Goal: Task Accomplishment & Management: Complete application form

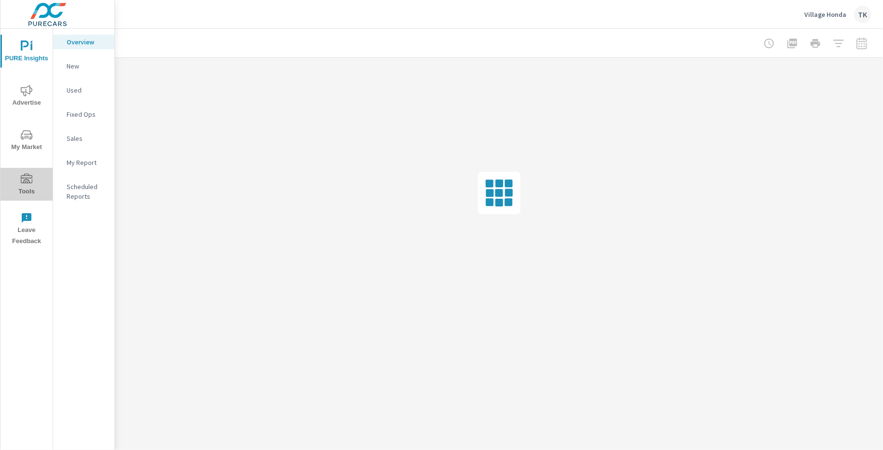
click at [28, 193] on span "Tools" at bounding box center [26, 186] width 46 height 24
click at [89, 65] on p "Onsite Offers" at bounding box center [87, 66] width 40 height 10
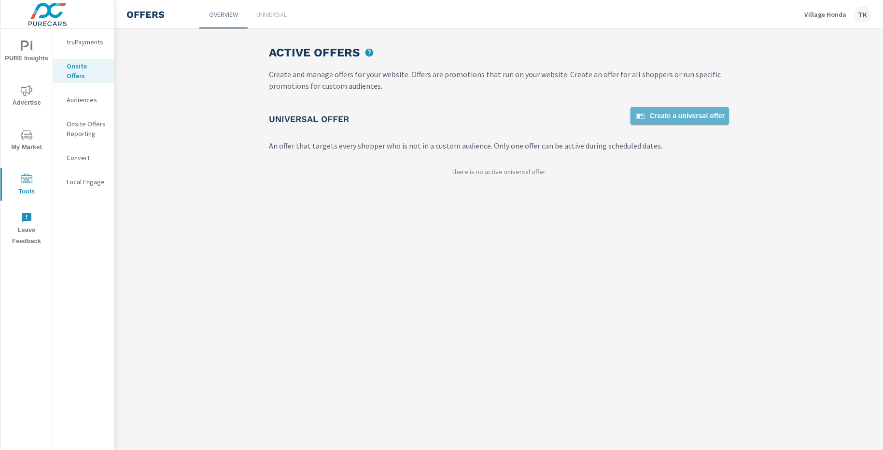
click at [683, 110] on span "Create a universal offer" at bounding box center [679, 116] width 91 height 12
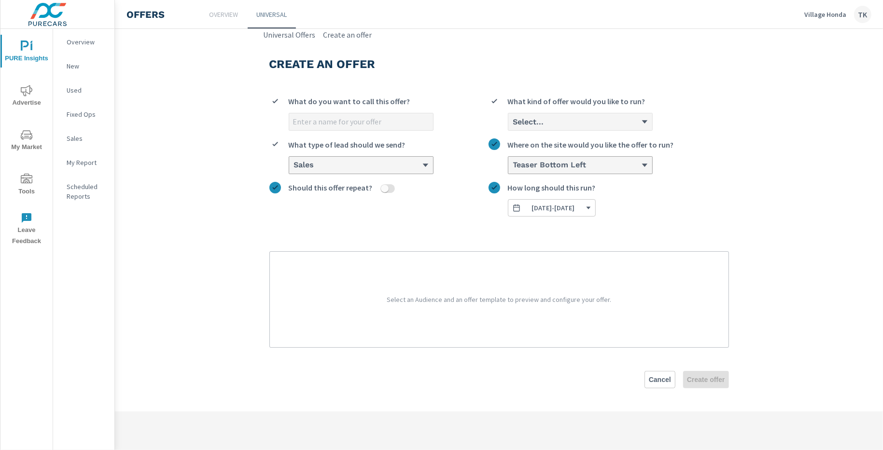
click at [618, 126] on div "Select..." at bounding box center [576, 121] width 129 height 9
click at [513, 126] on input "Select... What kind of offer would you like to run?" at bounding box center [512, 122] width 1 height 9
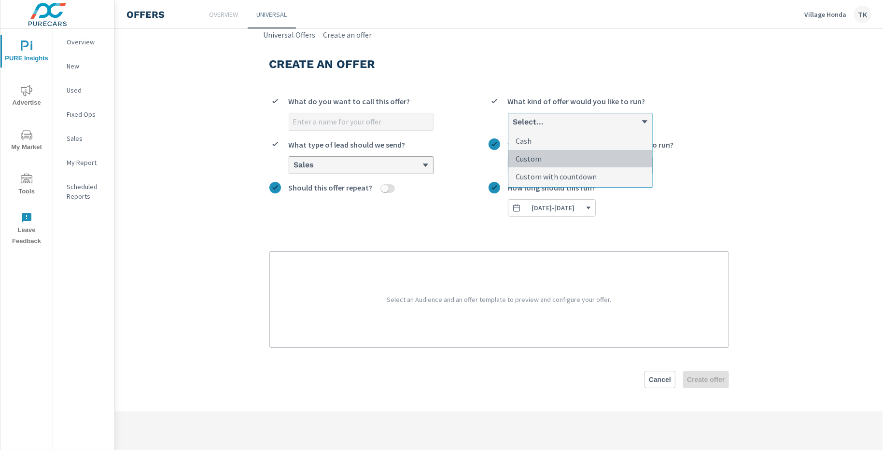
click at [582, 158] on li "Custom" at bounding box center [580, 159] width 144 height 18
click at [513, 126] on input "option Custom focused, 2 of 3. 3 results available. Use Up and Down to choose o…" at bounding box center [512, 122] width 1 height 9
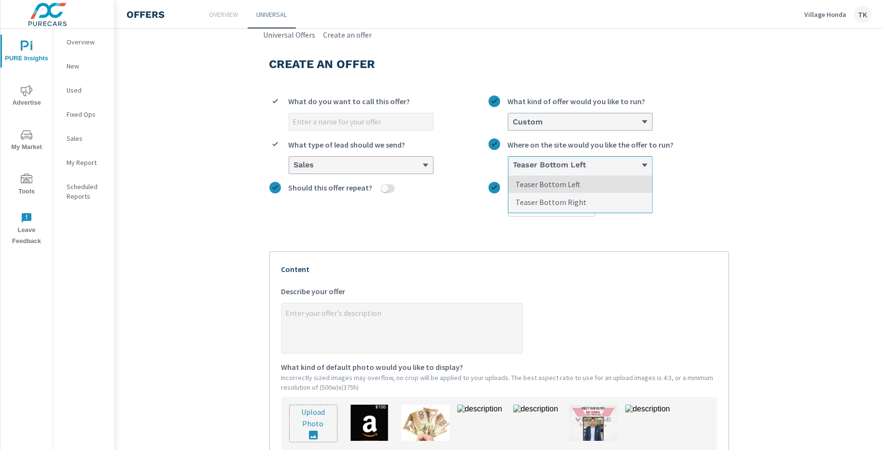
click at [574, 166] on h6 "Teaser Bottom Left" at bounding box center [549, 165] width 73 height 10
click at [513, 166] on input "option Teaser Bottom Left focused, 1 of 2. 2 results available. Use Up and Down…" at bounding box center [512, 165] width 1 height 9
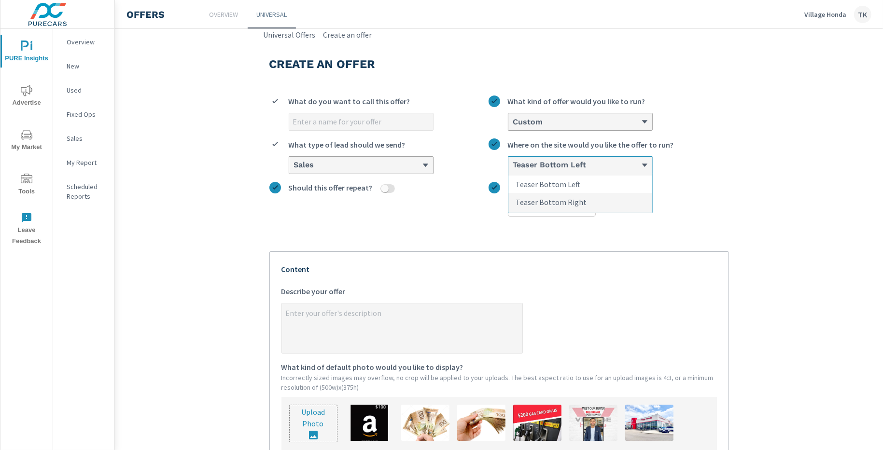
click at [560, 183] on p "Teaser Bottom Left" at bounding box center [548, 185] width 65 height 12
click at [513, 170] on input "option Teaser Bottom Left focused, 1 of 2. 2 results available. Use Up and Down…" at bounding box center [512, 165] width 1 height 9
click at [405, 169] on div "Sales" at bounding box center [357, 165] width 129 height 9
click at [294, 169] on input "Sales What type of lead should we send?" at bounding box center [293, 165] width 1 height 9
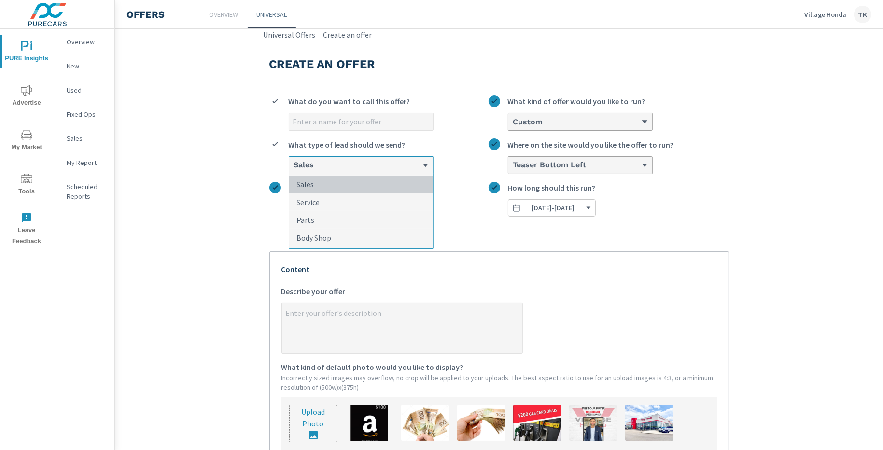
click at [338, 188] on li "Sales" at bounding box center [361, 185] width 144 height 18
click at [294, 170] on input "option Sales focused, 1 of 4. 4 results available. Use Up and Down to choose op…" at bounding box center [293, 165] width 1 height 9
type textarea "x"
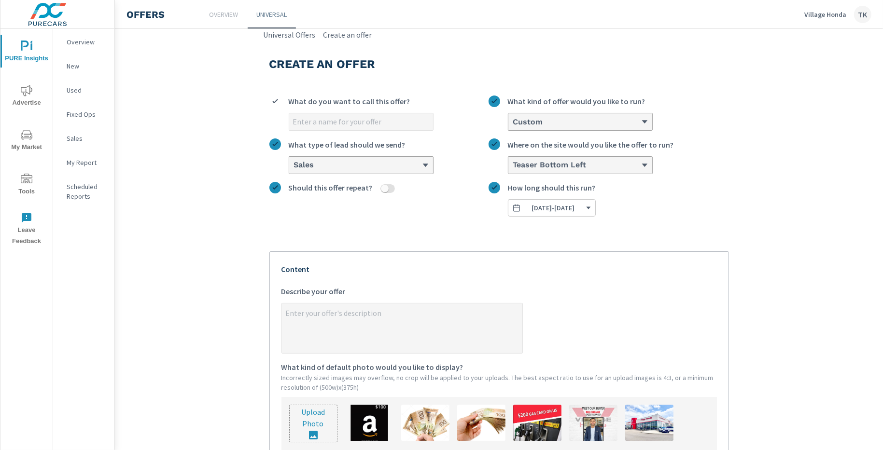
click at [333, 122] on input "What do you want to call this offer?" at bounding box center [361, 121] width 144 height 17
type input "C"
type textarea "x"
type input "Cl"
type textarea "x"
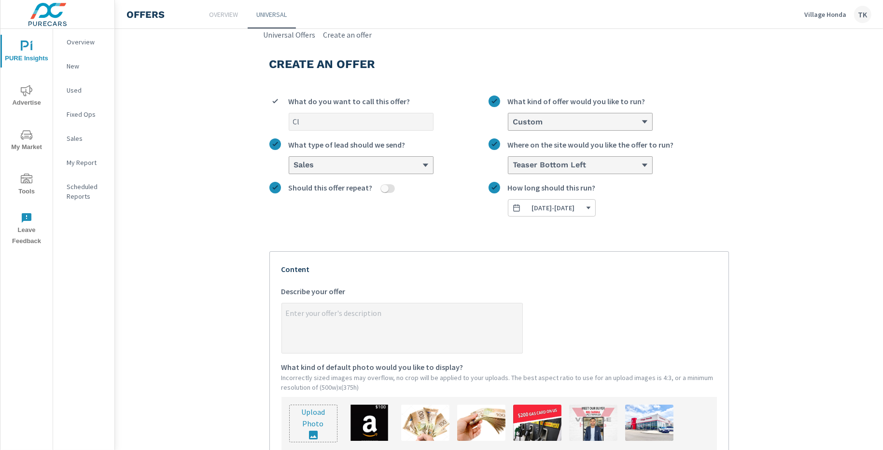
type input "C"
type textarea "x"
type input "L"
type textarea "x"
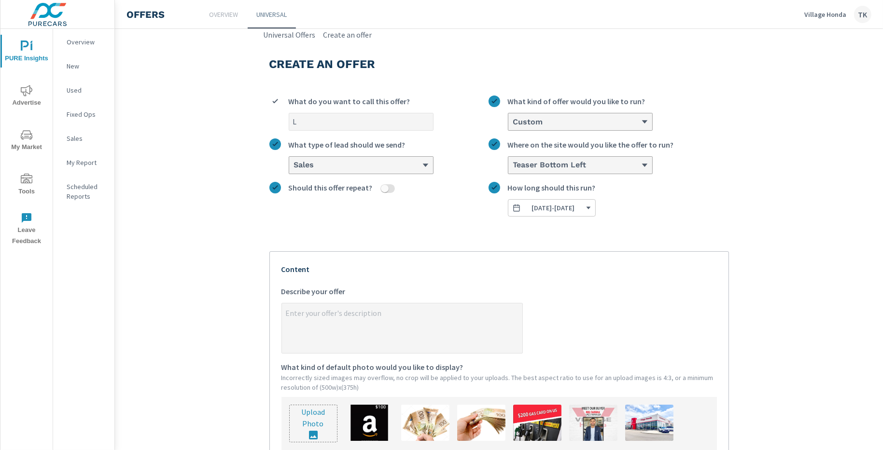
type input "La"
type textarea "x"
type input "Lab"
type textarea "x"
type input "Labo"
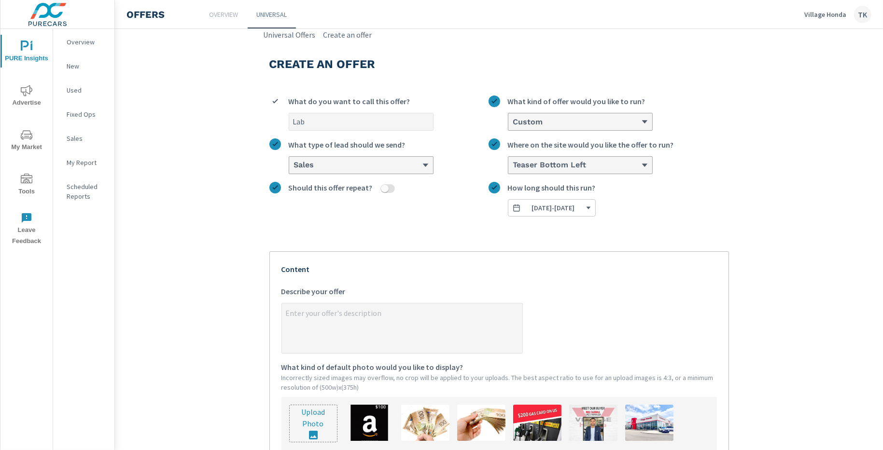
type textarea "x"
type input "Labou"
type textarea "x"
type input "Labour"
type textarea "x"
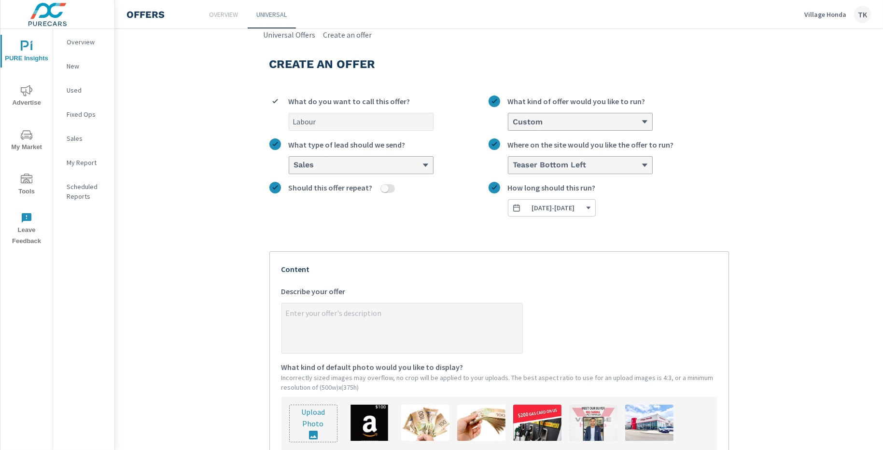
type input "Labour"
type textarea "x"
type input "Labour D"
type textarea "x"
type input "Labour Da"
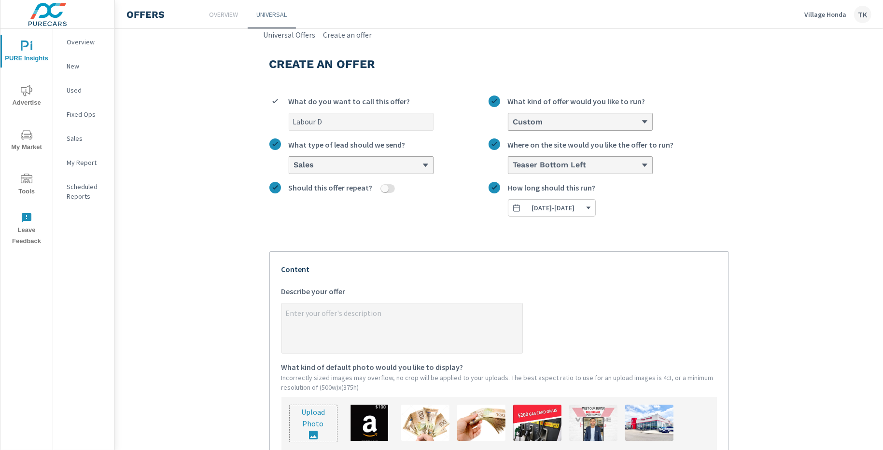
type textarea "x"
type input "[DATE]"
type textarea "x"
type input "[DATE]"
type textarea "x"
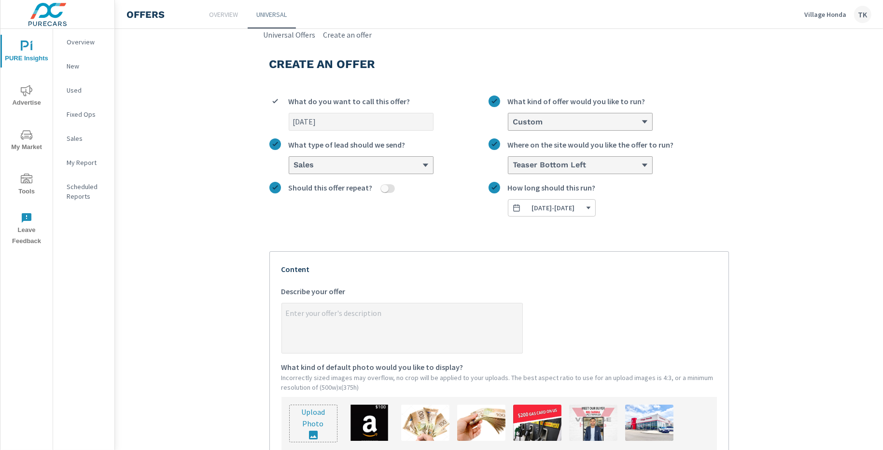
type input "[DATE]"
type textarea "x"
click at [298, 315] on textarea "x Describe your offer" at bounding box center [402, 329] width 240 height 48
type textarea "P"
type textarea "x"
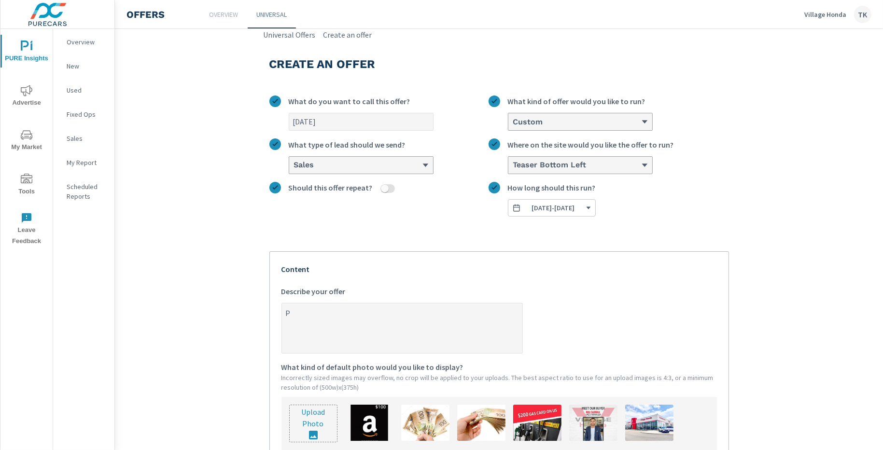
type textarea "PL"
type textarea "x"
type textarea "P"
type textarea "x"
type textarea "Pl"
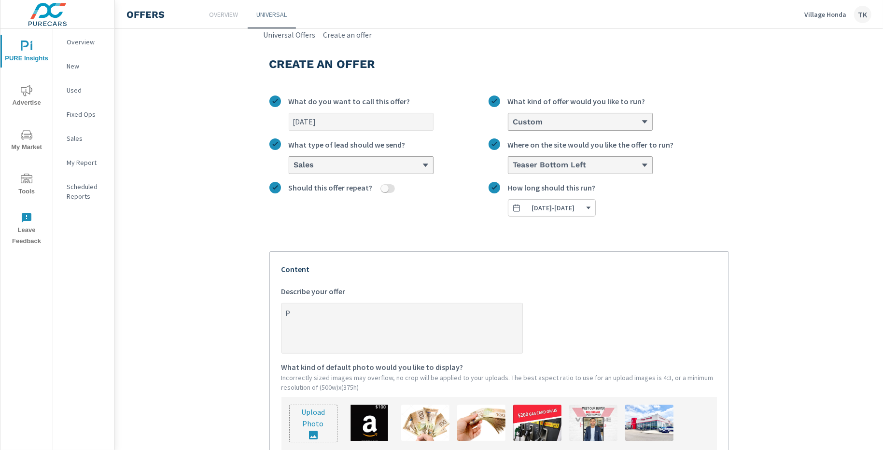
type textarea "x"
type textarea "Ple"
type textarea "x"
type textarea "Plea"
type textarea "x"
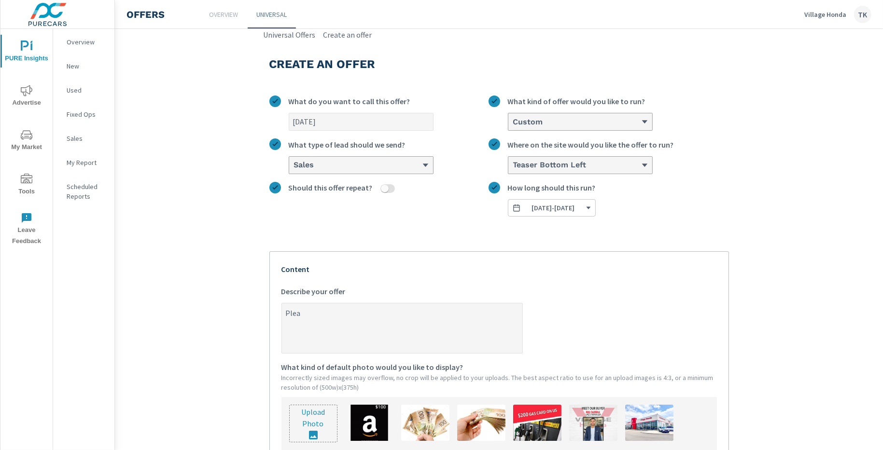
type textarea "Pleas"
type textarea "x"
type textarea "Please"
type textarea "x"
type textarea "Please"
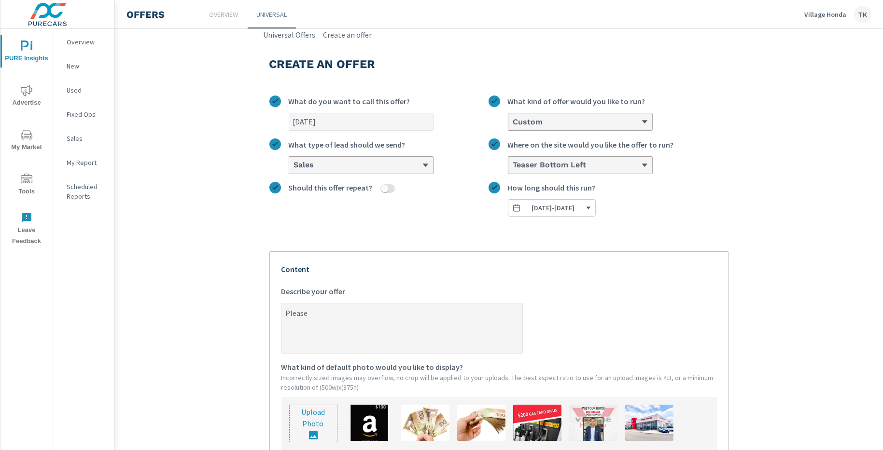
type textarea "x"
type textarea "Please n"
type textarea "x"
type textarea "Please no"
type textarea "x"
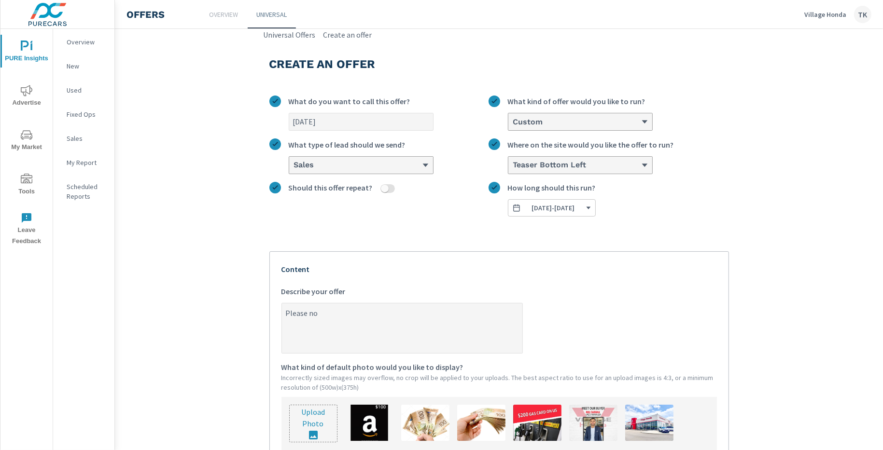
type textarea "Please not"
type textarea "x"
type textarea "Please note"
type textarea "x"
type textarea "Please note"
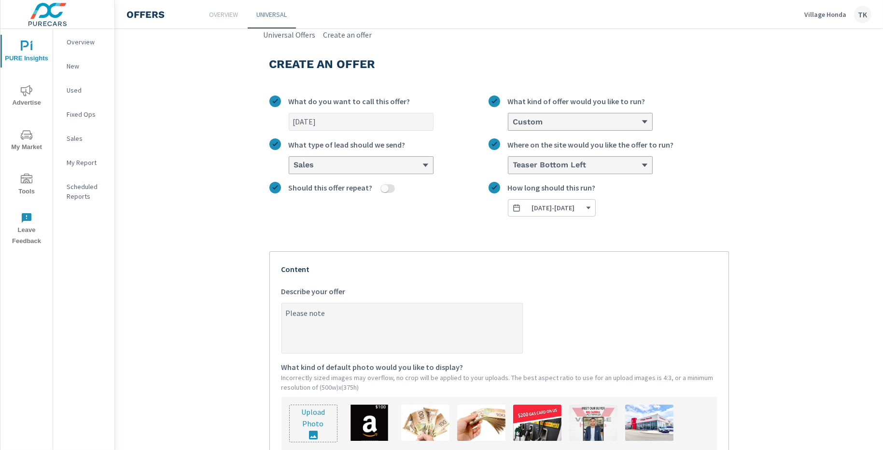
type textarea "x"
type textarea "Please note t"
type textarea "x"
type textarea "Please note th"
type textarea "x"
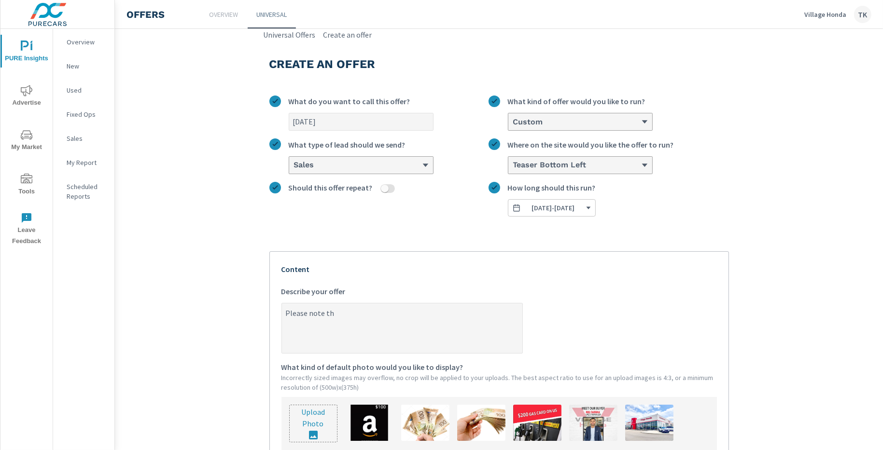
type textarea "Please note tha"
type textarea "x"
type textarea "Please note that"
type textarea "x"
type textarea "Please note that"
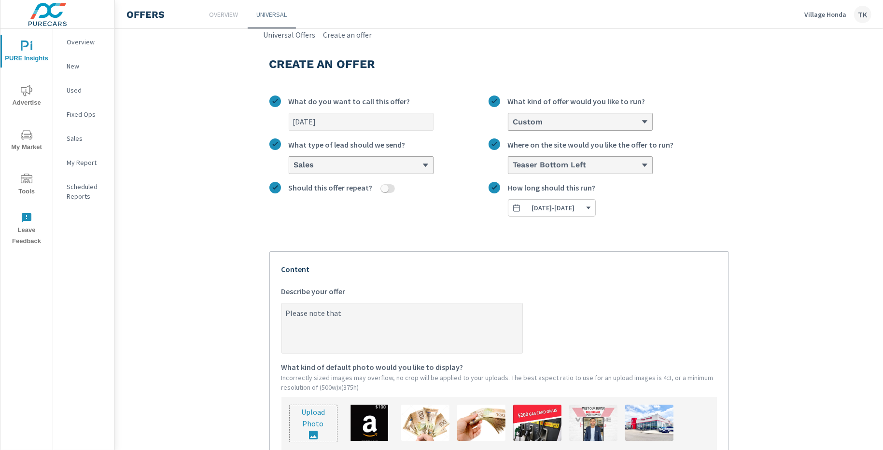
type textarea "x"
type textarea "Please note that w"
type textarea "x"
type textarea "Please note that we"
type textarea "x"
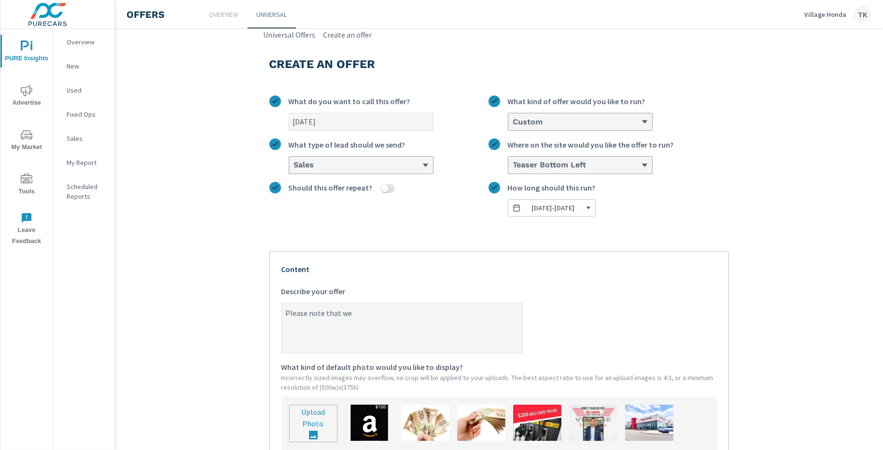
type textarea "Please note that we"
type textarea "x"
type textarea "Please note that we a"
type textarea "x"
type textarea "Please note that we ar"
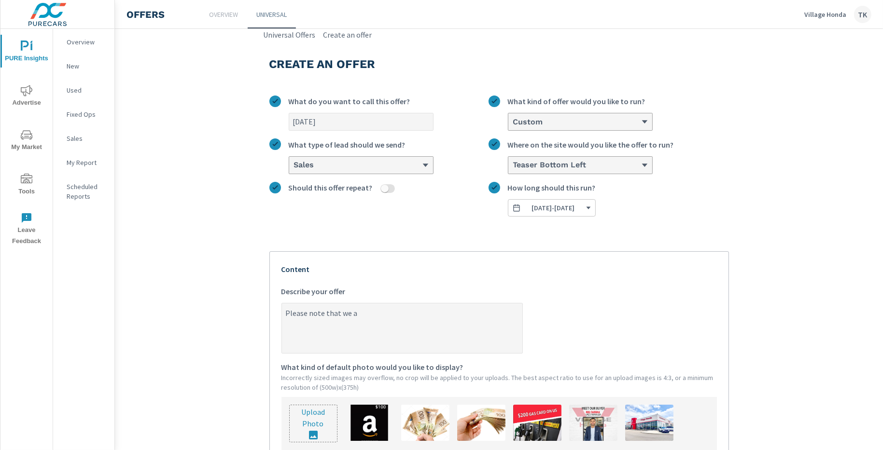
type textarea "x"
type textarea "Please note that we are"
type textarea "x"
type textarea "Please note that we are"
type textarea "x"
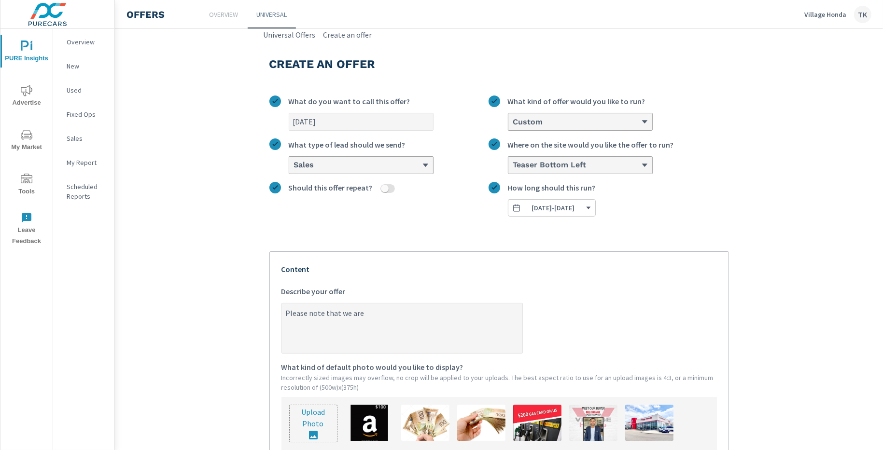
type textarea "Please note that we are c"
type textarea "x"
type textarea "Please note that we are cl"
type textarea "x"
type textarea "Please note that we are clo"
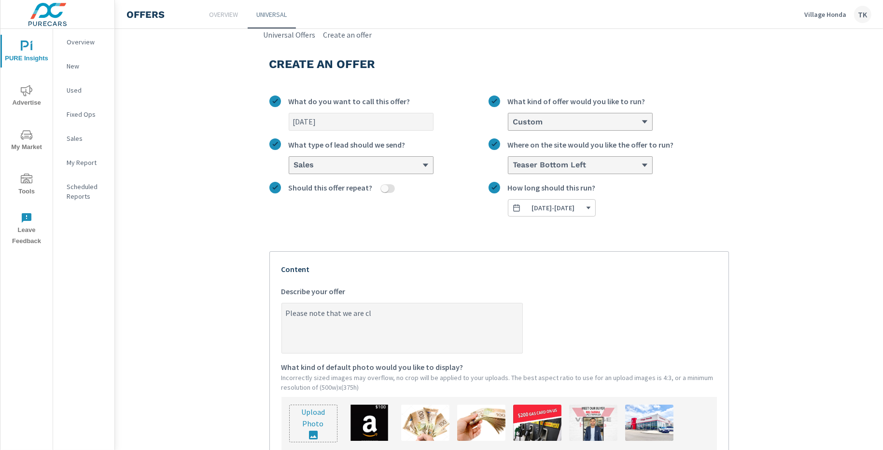
type textarea "x"
type textarea "Please note that we are clos"
type textarea "x"
type textarea "Please note that we are close"
type textarea "x"
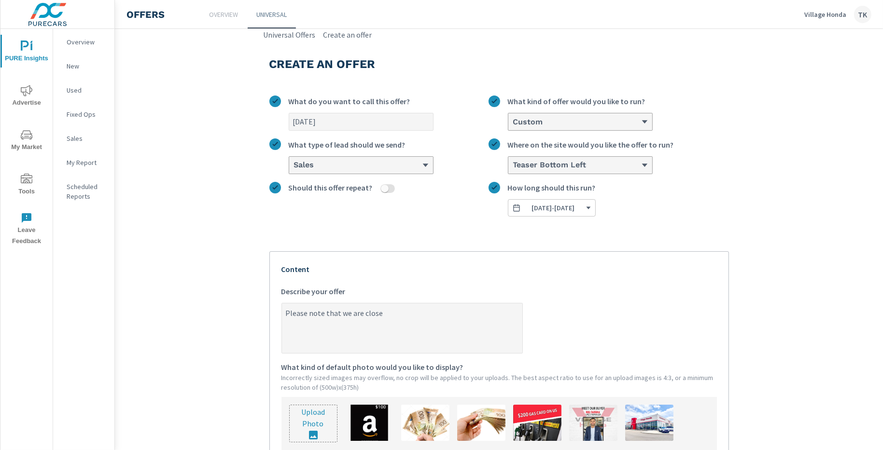
type textarea "Please note that we are closed"
type textarea "x"
type textarea "Please note that we are closed"
type textarea "x"
type textarea "Please note that we are closed f"
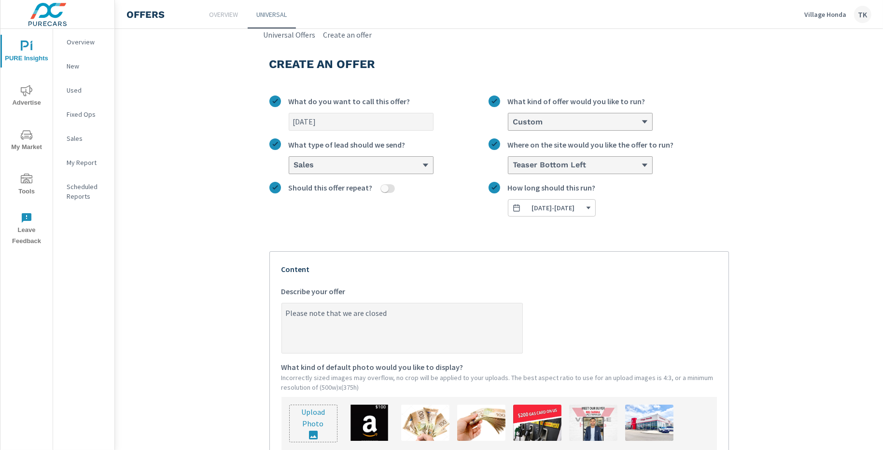
type textarea "x"
type textarea "Please note that we are closed fo"
type textarea "x"
type textarea "Please note that we are closed for"
type textarea "x"
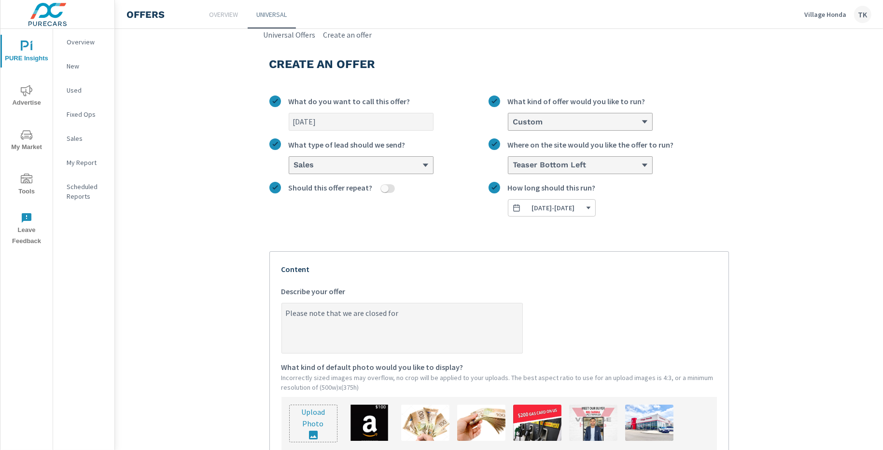
type textarea "Please note that we are closed for"
type textarea "x"
type textarea "Please note that we are closed for L"
type textarea "x"
type textarea "Please note that we are closed for La"
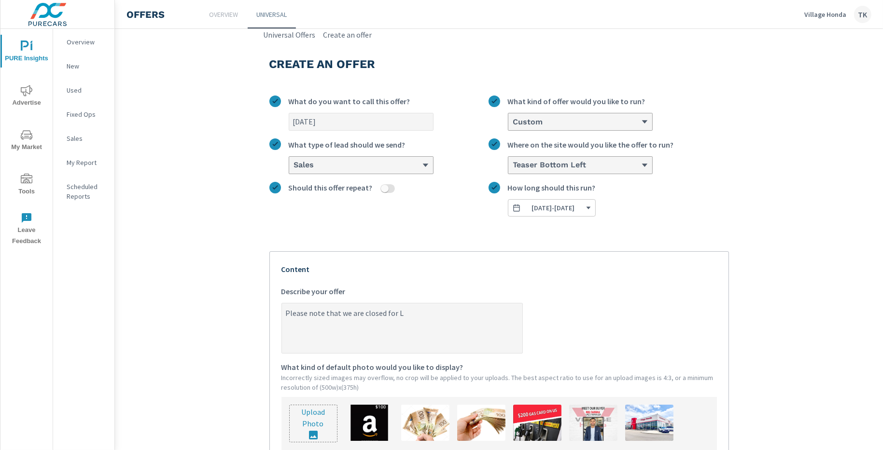
type textarea "x"
type textarea "Please note that we are closed for Lab"
type textarea "x"
type textarea "Please note that we are closed for Labo"
type textarea "x"
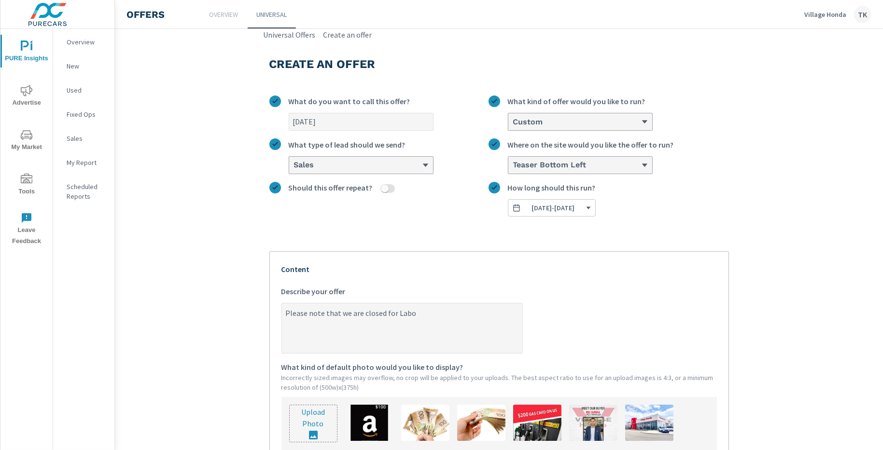
type textarea "Please note that we are closed for Labou"
type textarea "x"
type textarea "Please note that we are closed for Labour"
type textarea "x"
type textarea "Please note that we are closed for Labour"
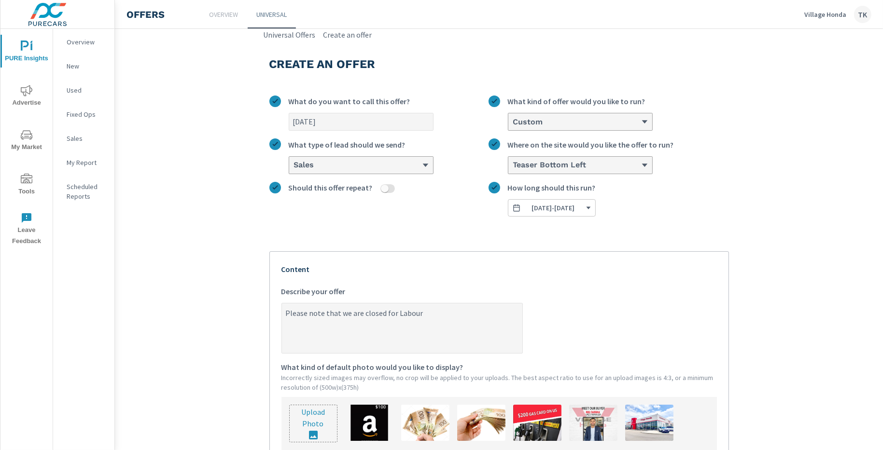
type textarea "x"
type textarea "Please note that we are closed for Labour D"
type textarea "x"
type textarea "Please note that we are closed for Labour Da"
type textarea "x"
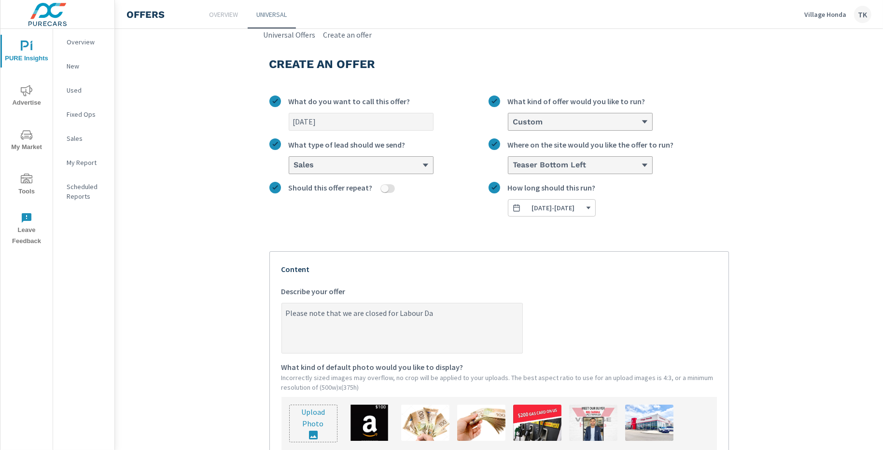
type textarea "Please note that we are closed for [DATE]"
type textarea "x"
type textarea "Please note that we are closed for [DATE]"
type textarea "x"
type textarea "Please note that we are closed for [DATE]"
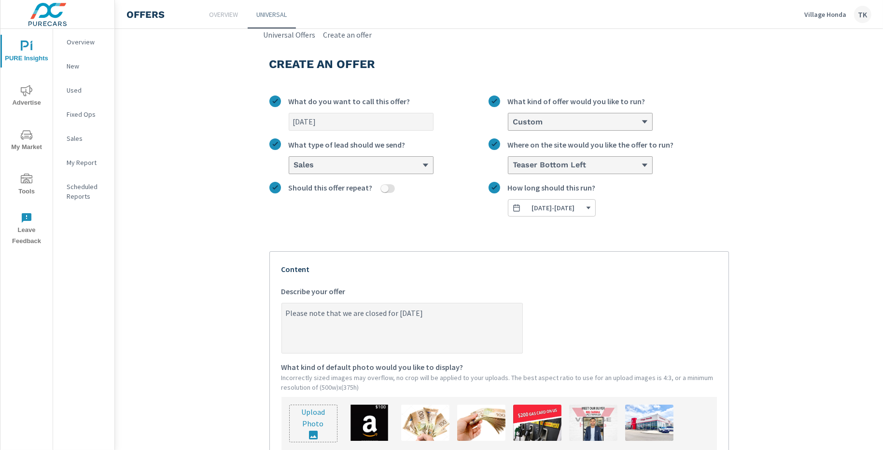
type textarea "x"
type textarea "Please note that we are closed for [DATE]."
type textarea "x"
type textarea "Please note that we are closed for [DATE]."
type textarea "x"
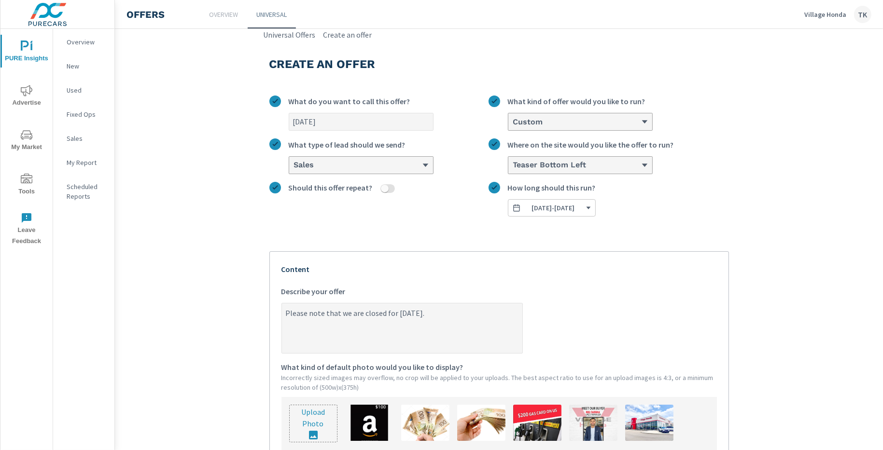
type textarea "Please note that we are closed for [DATE]. R"
type textarea "x"
type textarea "Please note that we are closed for [DATE]. Re"
type textarea "x"
type textarea "Please note that we are closed for [DATE]. Reg"
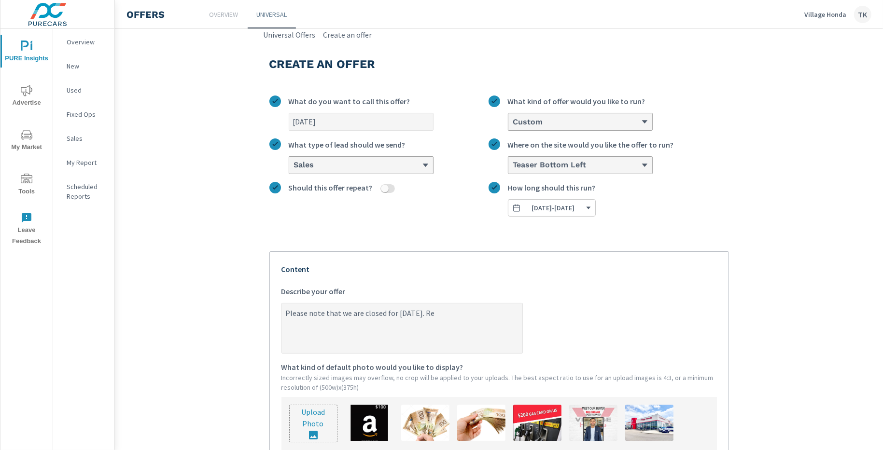
type textarea "x"
type textarea "Please note that we are closed for [DATE]. Regu"
type textarea "x"
type textarea "Please note that we are closed for [DATE]. Regul"
type textarea "x"
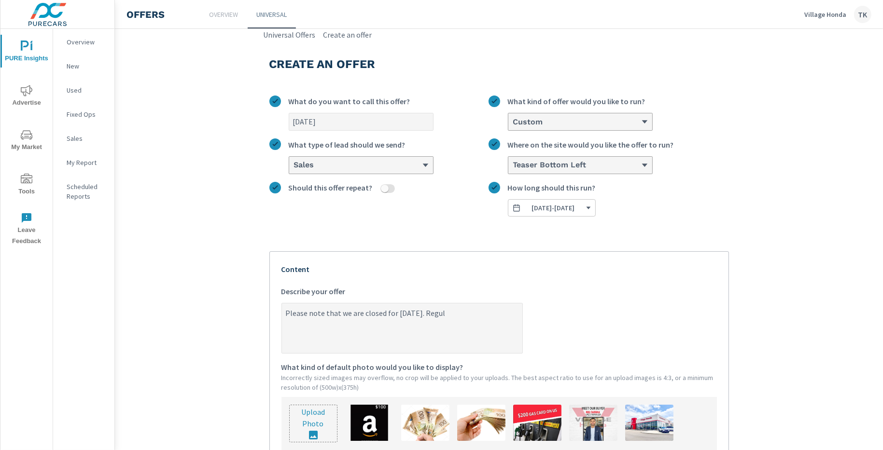
type textarea "Please note that we are closed for [DATE]. Regula"
type textarea "x"
type textarea "Please note that we are closed for [DATE]. Regular"
type textarea "x"
type textarea "Please note that we are closed for [DATE]. Regular"
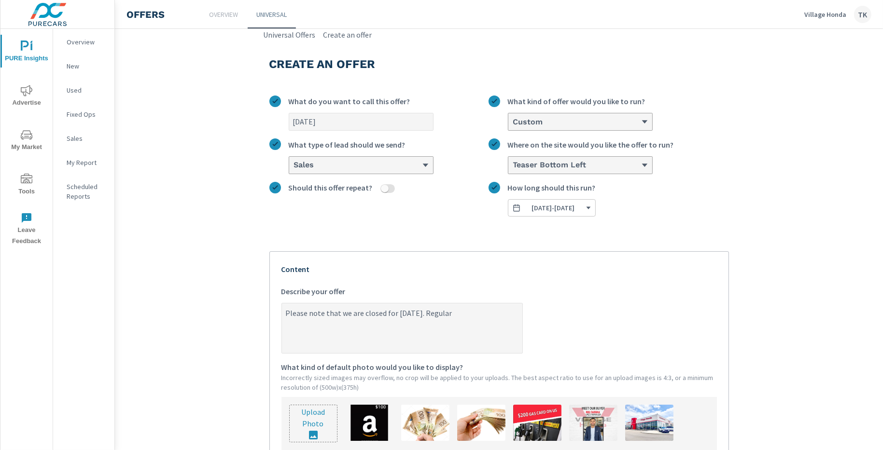
type textarea "x"
type textarea "Please note that we are closed for [DATE]. Regular h"
type textarea "x"
type textarea "Please note that we are closed for [DATE]. Regular ho"
type textarea "x"
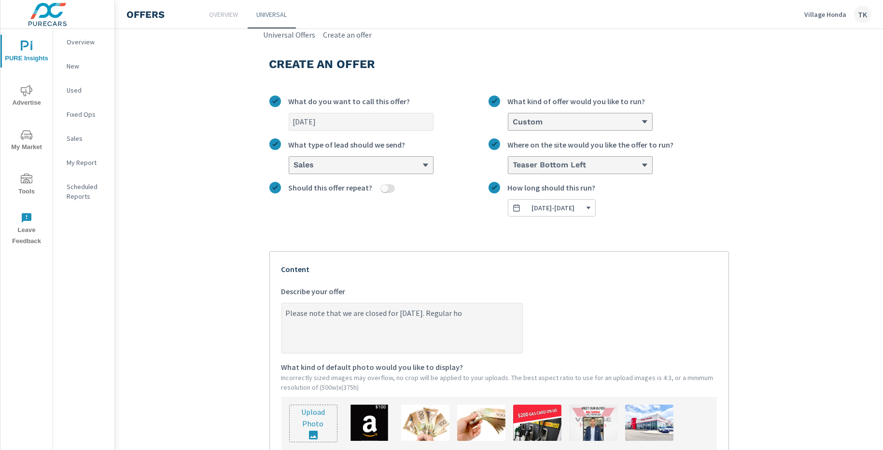
type textarea "Please note that we are closed for [DATE]. Regular hou"
type textarea "x"
type textarea "Please note that we are closed for [DATE]. Regular hour"
type textarea "x"
type textarea "Please note that we are closed for [DATE]. Regular hours"
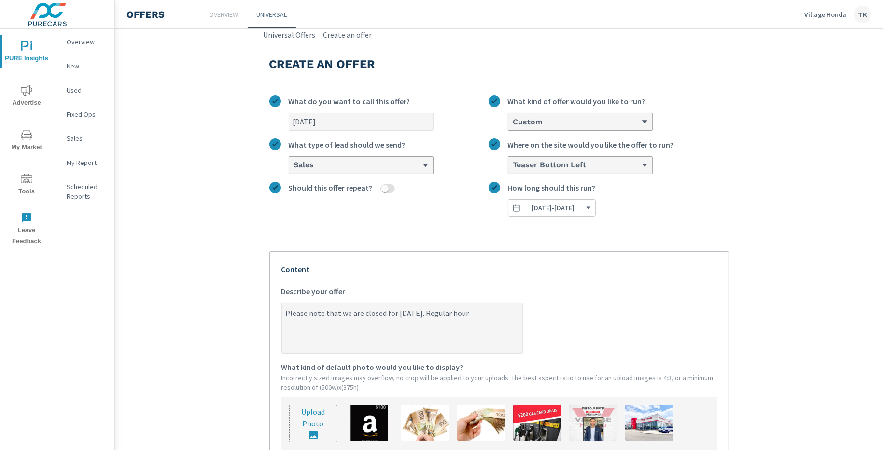
type textarea "x"
type textarea "Please note that we are closed for [DATE]. Regular hours"
type textarea "x"
type textarea "Please note that we are closed for [DATE]. Regular hours w"
type textarea "x"
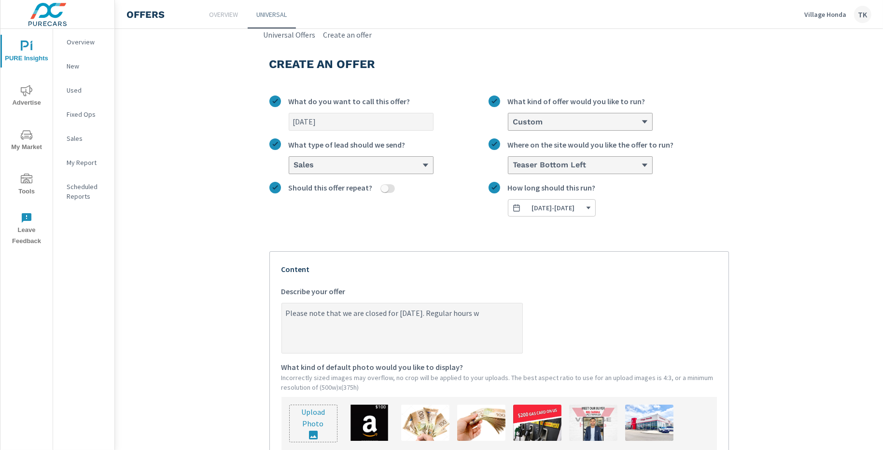
type textarea "Please note that we are closed for [DATE]. Regular hours wi"
type textarea "x"
type textarea "Please note that we are closed for [DATE]. Regular hours wil"
type textarea "x"
type textarea "Please note that we are closed for [DATE]. Regular hours will"
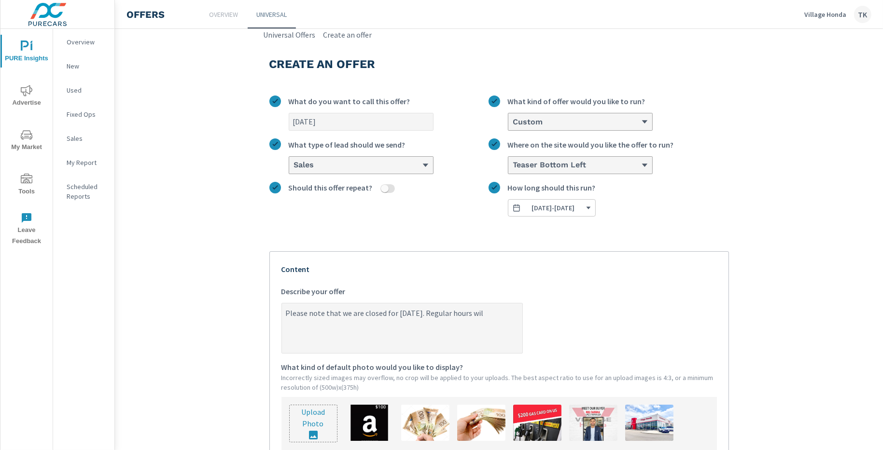
type textarea "x"
type textarea "Please note that we are closed for [DATE]. Regular hours will"
type textarea "x"
type textarea "Please note that we are closed for [DATE]. Regular hours will r"
type textarea "x"
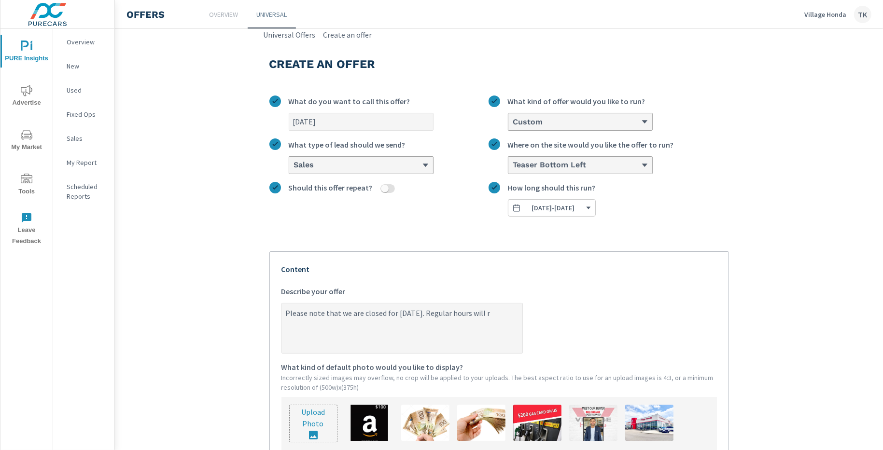
type textarea "Please note that we are closed for [DATE]. Regular hours will re"
type textarea "x"
type textarea "Please note that we are closed for [DATE]. Regular hours will res"
type textarea "x"
type textarea "Please note that we are closed for [DATE]. Regular hours will resu"
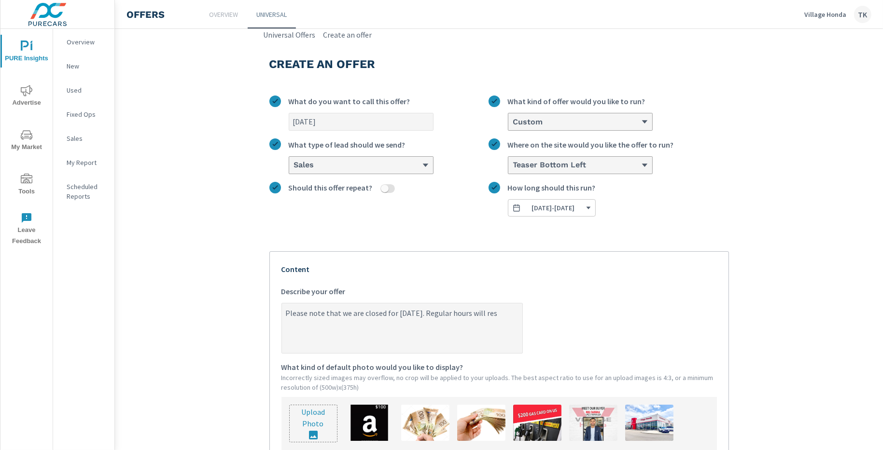
type textarea "x"
type textarea "Please note that we are closed for [DATE]. Regular hours will resum"
type textarea "x"
type textarea "Please note that we are closed for [DATE]. Regular hours will resume"
type textarea "x"
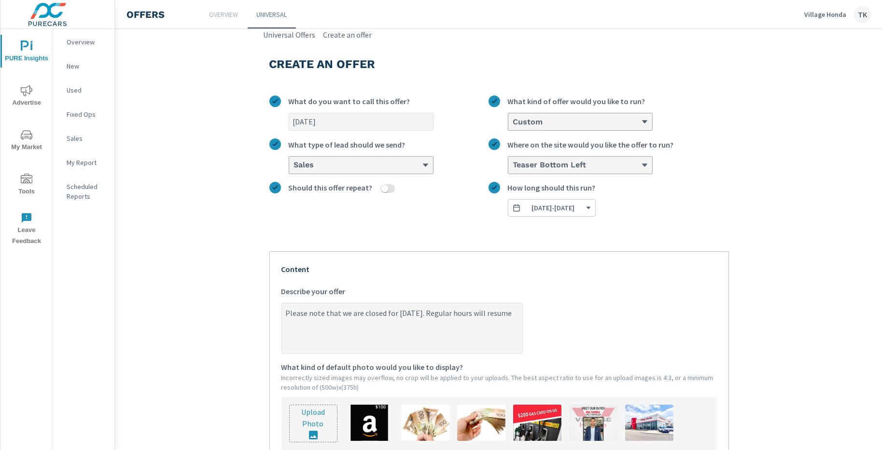
type textarea "Please note that we are closed for [DATE]. Regular hours will resume"
type textarea "x"
type textarea "Please note that we are closed for [DATE]. Regular hours will resume o"
type textarea "x"
type textarea "Please note that we are closed for [DATE]. Regular hours will resume on"
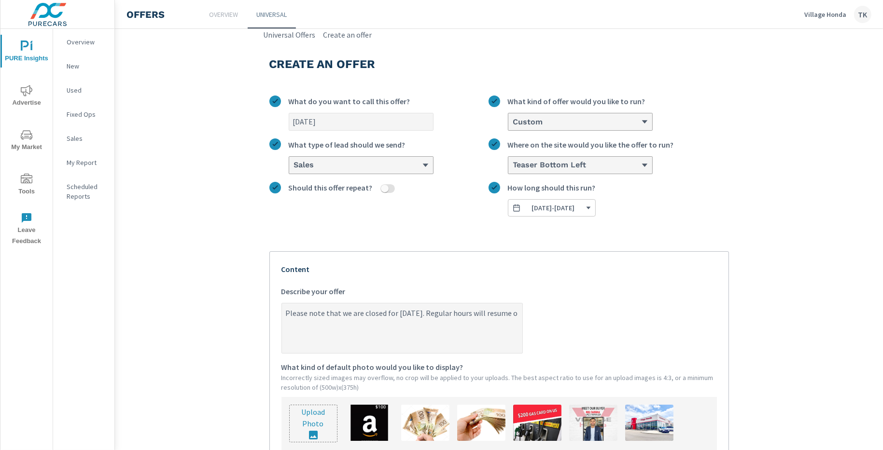
type textarea "x"
type textarea "Please note that we are closed for [DATE]. Regular hours will resume on"
type textarea "x"
type textarea "Please note that we are closed for [DATE]. Regular hours will resume on T"
type textarea "x"
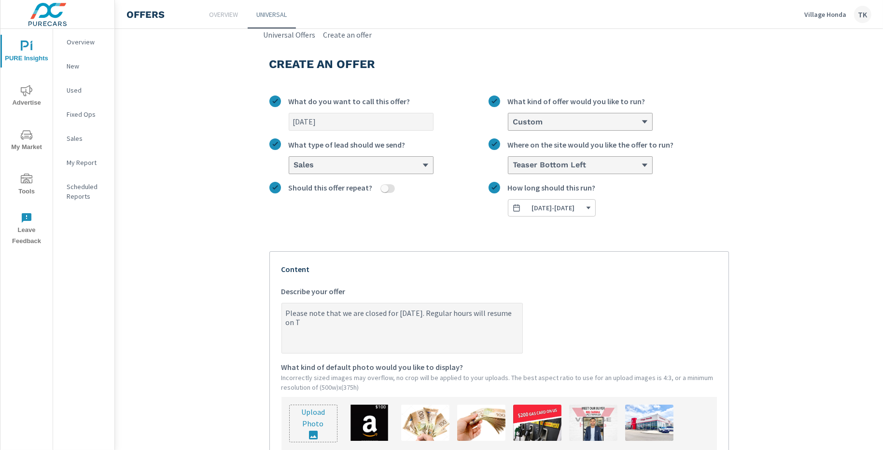
type textarea "Please note that we are closed for [DATE]. Regular hours will resume on Tu"
type textarea "x"
type textarea "Please note that we are closed for [DATE]. Regular hours will resume [DATE]"
type textarea "x"
type textarea "Please note that we are closed for [DATE]. Regular hours will resume [DATE]"
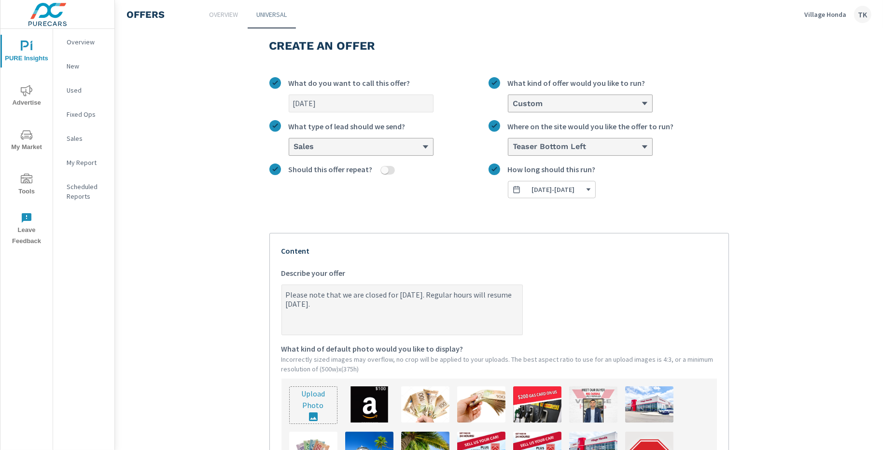
scroll to position [14, 0]
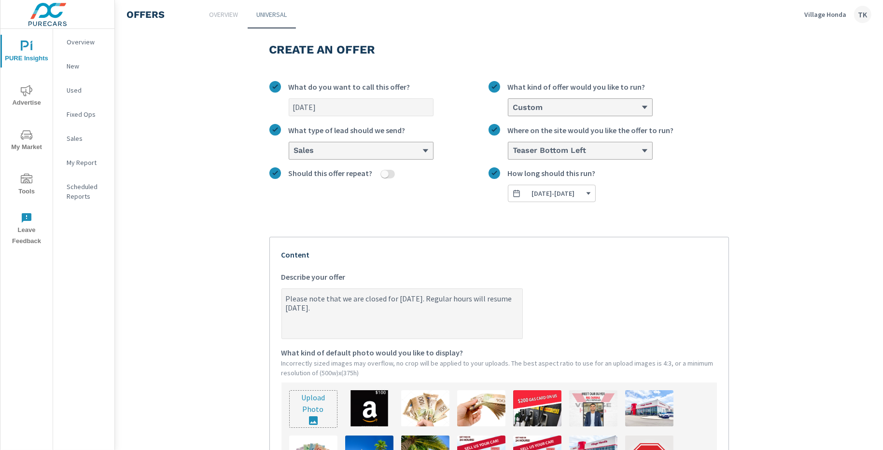
click at [574, 195] on span "[DATE] - [DATE]" at bounding box center [552, 193] width 43 height 9
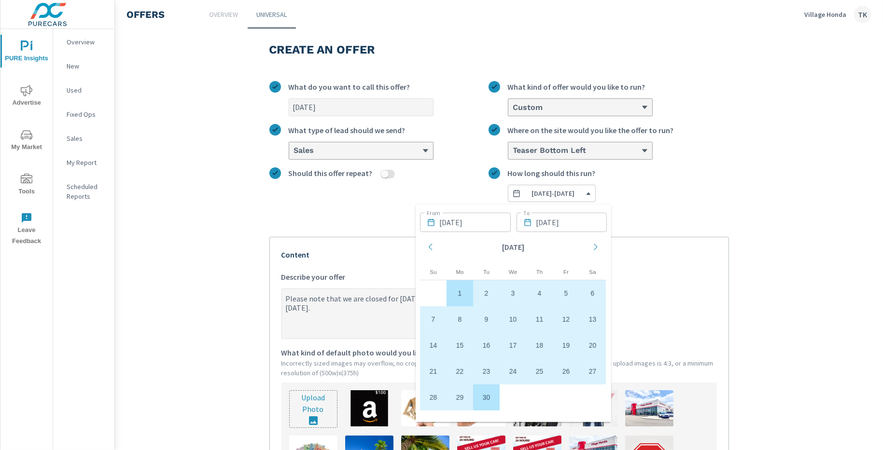
click at [461, 294] on td "1" at bounding box center [459, 293] width 27 height 26
click at [480, 292] on td "2" at bounding box center [486, 293] width 27 height 26
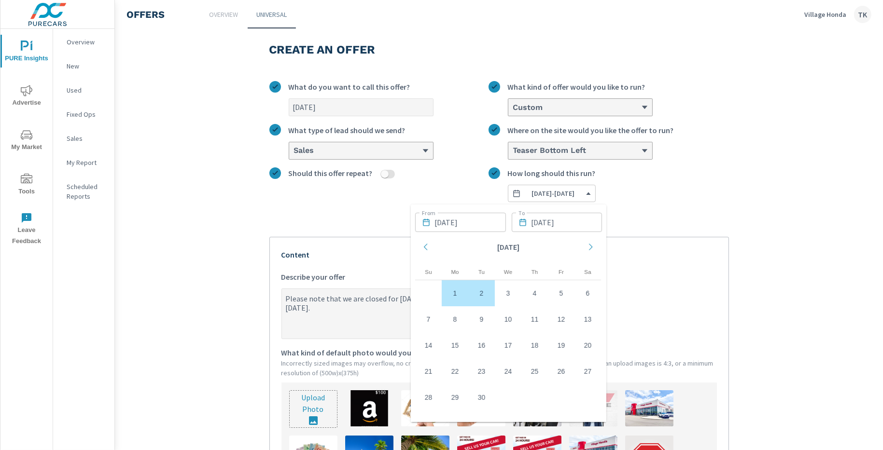
click at [446, 291] on td "1" at bounding box center [455, 293] width 27 height 26
click at [454, 290] on td "1" at bounding box center [455, 293] width 27 height 26
click at [552, 221] on input "[DATE]" at bounding box center [566, 222] width 71 height 19
click at [457, 290] on td "1" at bounding box center [455, 293] width 27 height 26
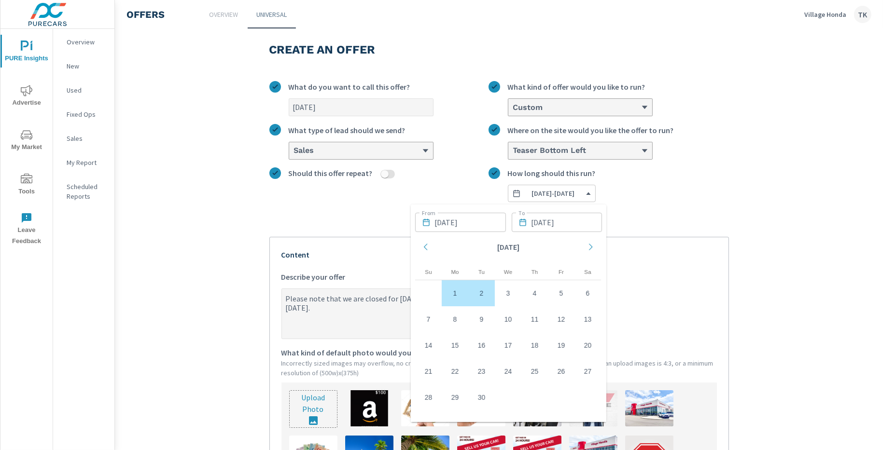
click at [663, 192] on label "[DATE] - [DATE] How long should this run?" at bounding box center [608, 184] width 240 height 35
click at [595, 192] on button "[DATE] - [DATE]" at bounding box center [552, 193] width 88 height 17
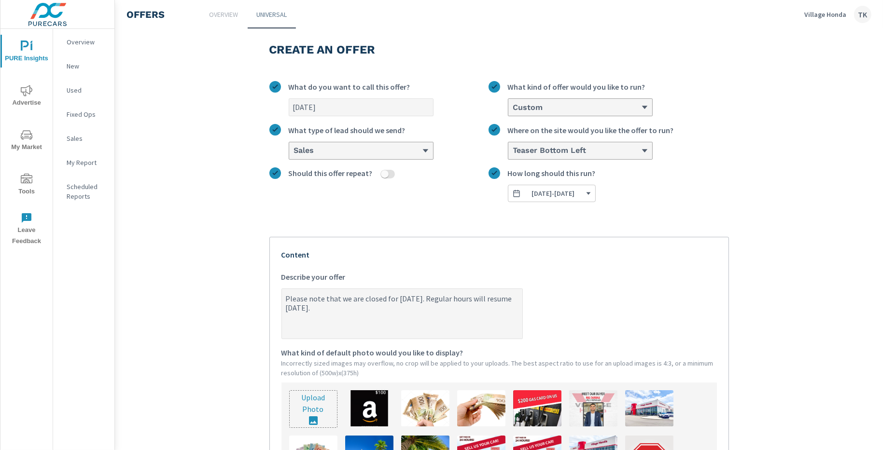
click at [602, 113] on div "Custom" at bounding box center [580, 107] width 144 height 17
click at [513, 112] on input "Custom What kind of offer would you like to run?" at bounding box center [512, 107] width 1 height 9
click at [745, 91] on section "Create an offer [DATE] What do you want to call this offer? option Custom, sele…" at bounding box center [499, 366] width 768 height 681
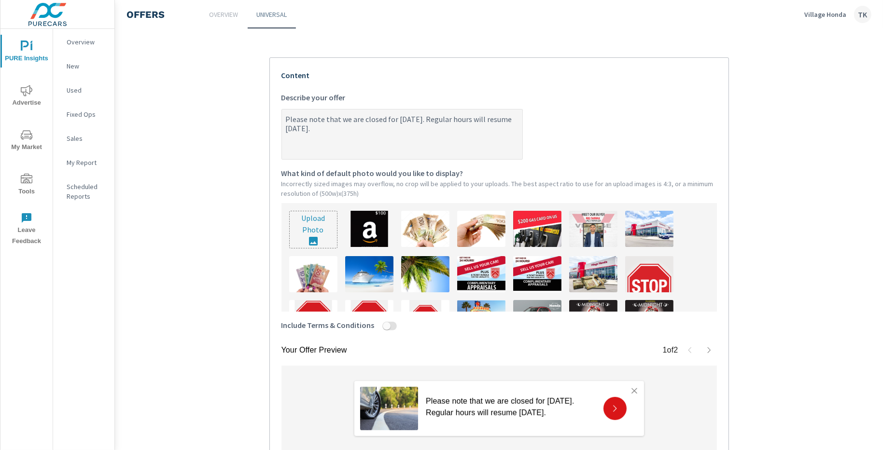
scroll to position [273, 0]
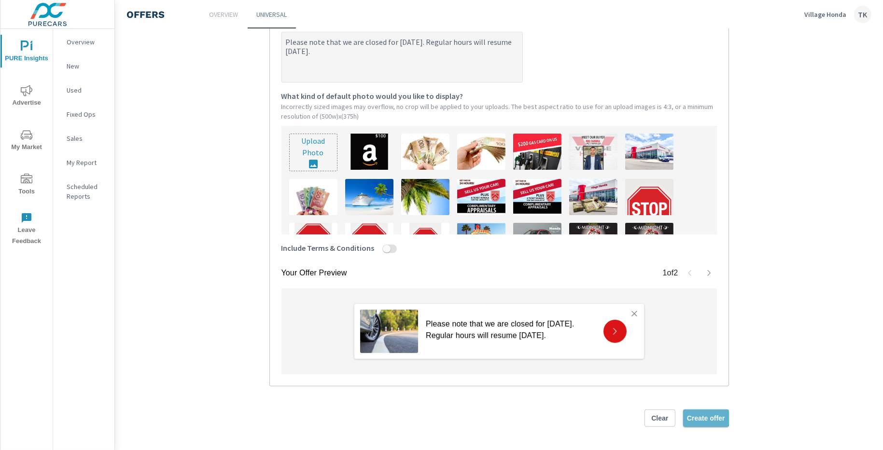
click at [698, 415] on span "Create offer" at bounding box center [706, 418] width 38 height 9
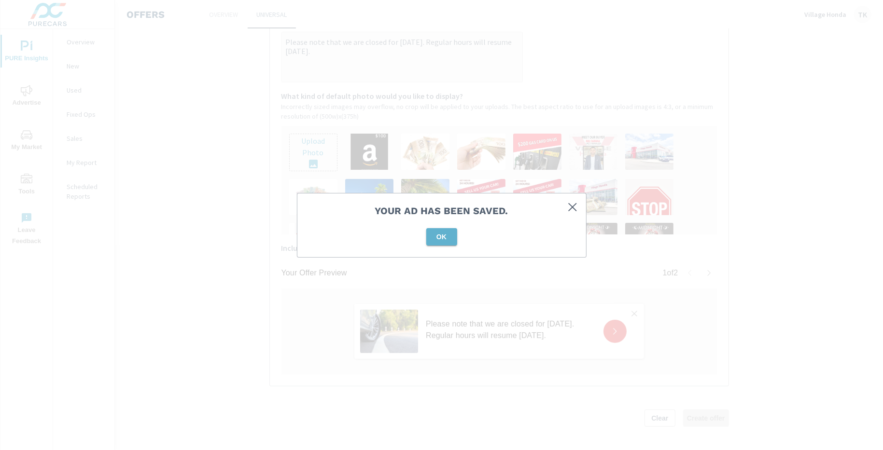
click at [444, 242] on button "OK" at bounding box center [441, 236] width 31 height 17
